Goal: Task Accomplishment & Management: Manage account settings

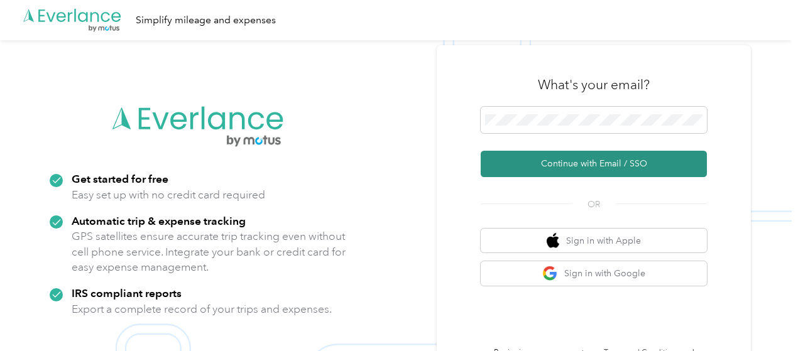
click at [602, 166] on button "Continue with Email / SSO" at bounding box center [593, 164] width 226 height 26
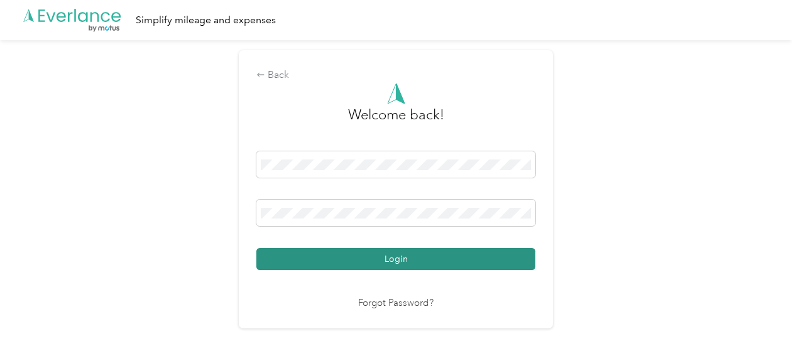
click at [392, 264] on button "Login" at bounding box center [395, 259] width 279 height 22
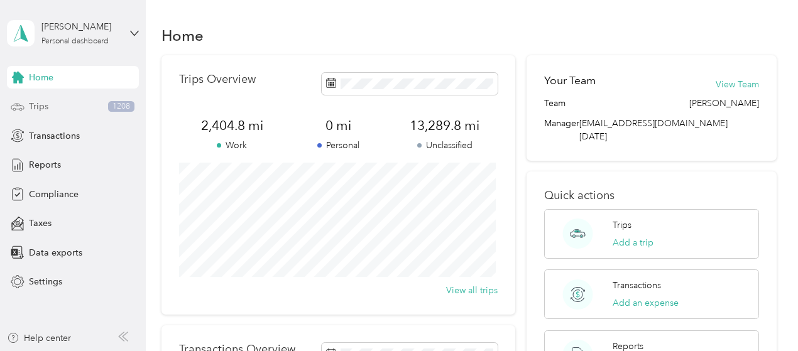
click at [57, 105] on div "Trips 1208" at bounding box center [73, 106] width 132 height 23
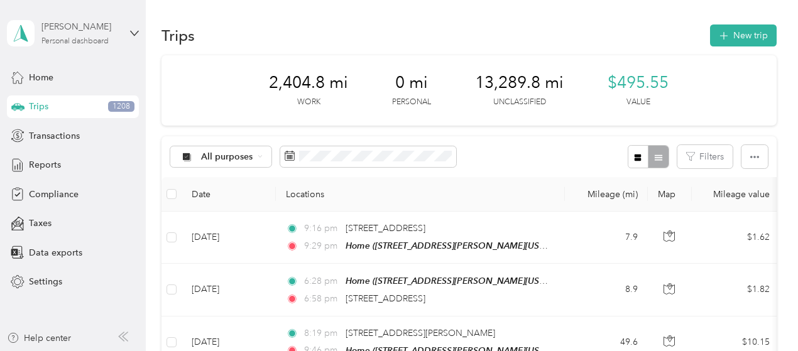
click at [63, 28] on div "[PERSON_NAME]" at bounding box center [80, 26] width 79 height 13
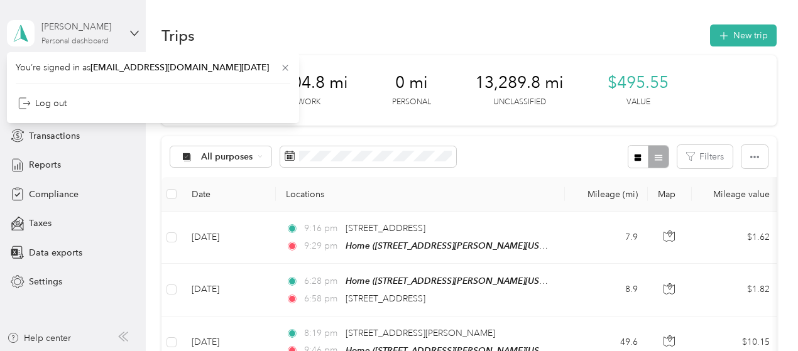
click at [58, 30] on div "[PERSON_NAME]" at bounding box center [80, 26] width 79 height 13
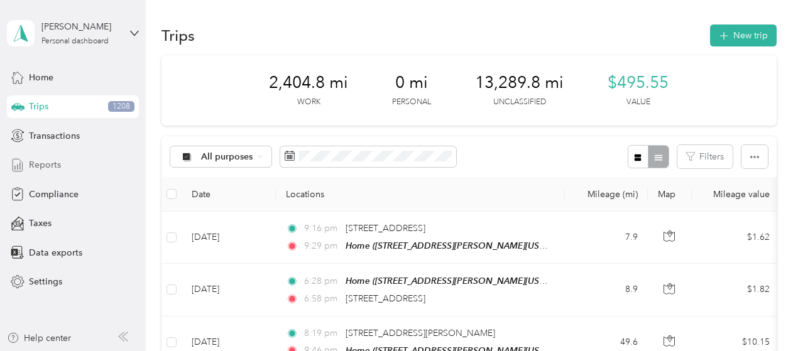
click at [48, 170] on span "Reports" at bounding box center [45, 164] width 32 height 13
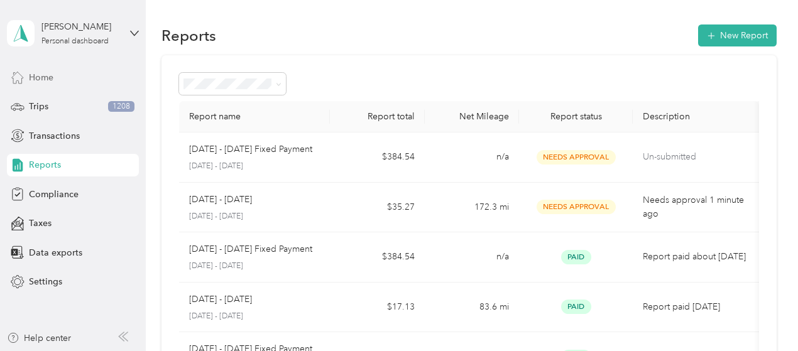
click at [43, 77] on span "Home" at bounding box center [41, 77] width 24 height 13
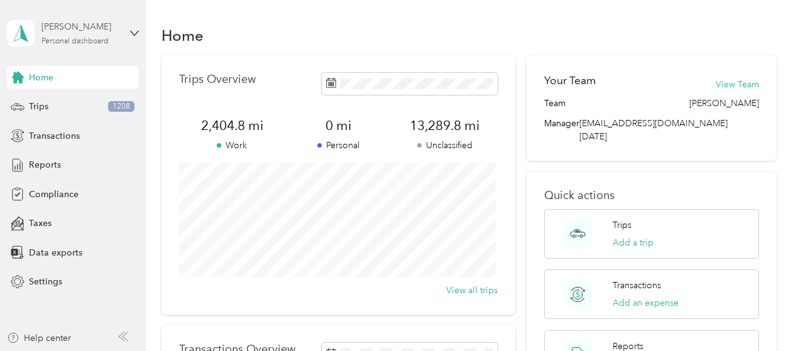
click at [103, 36] on div "[PERSON_NAME] Personal dashboard" at bounding box center [80, 32] width 79 height 25
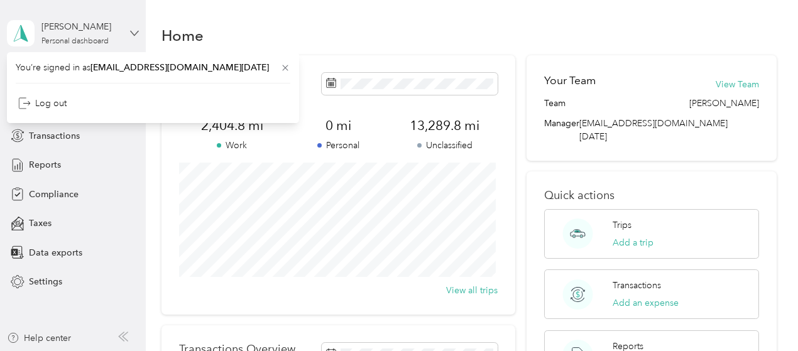
click at [133, 30] on icon at bounding box center [134, 33] width 9 height 9
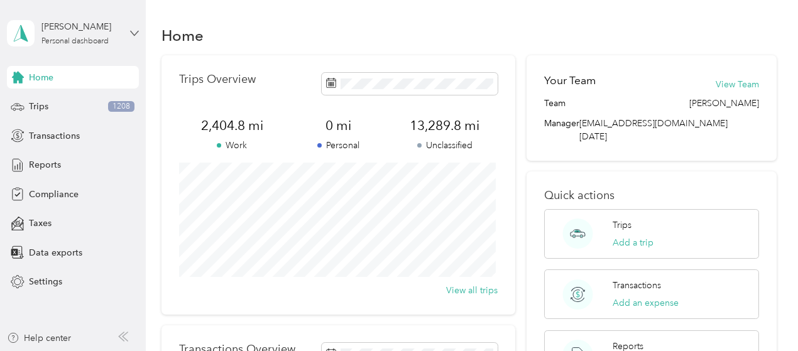
click at [134, 31] on icon at bounding box center [134, 33] width 9 height 9
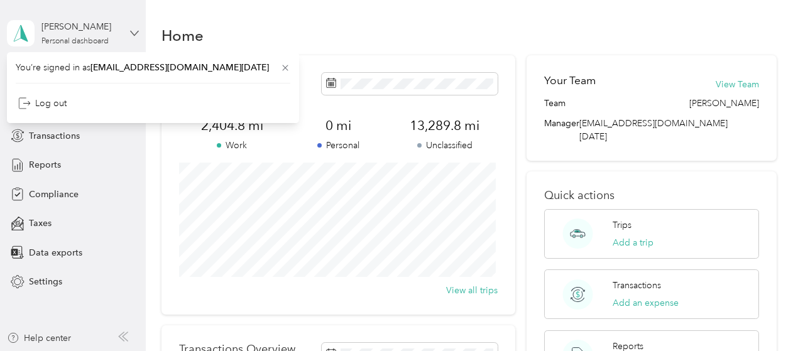
click at [134, 31] on icon at bounding box center [134, 33] width 9 height 9
